Goal: Navigation & Orientation: Find specific page/section

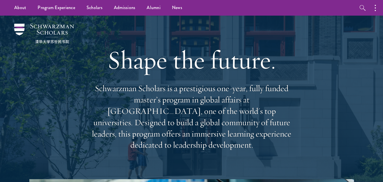
drag, startPoint x: 386, startPoint y: 6, endPoint x: 387, endPoint y: -25, distance: 30.7
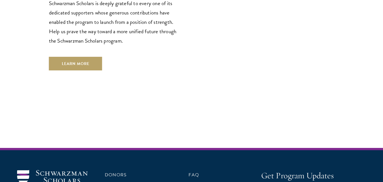
scroll to position [1693, 0]
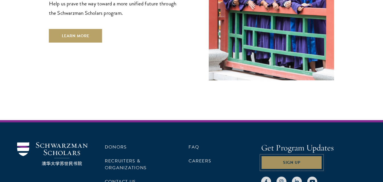
click at [299, 156] on button "Sign Up" at bounding box center [291, 163] width 61 height 14
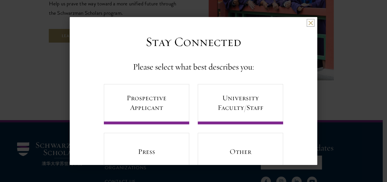
click at [308, 22] on button at bounding box center [310, 22] width 5 height 5
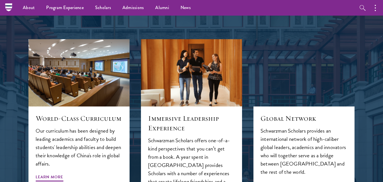
scroll to position [129, 0]
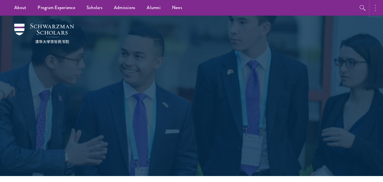
click at [376, 11] on button "button" at bounding box center [376, 8] width 13 height 16
